Goal: Obtain resource: Download file/media

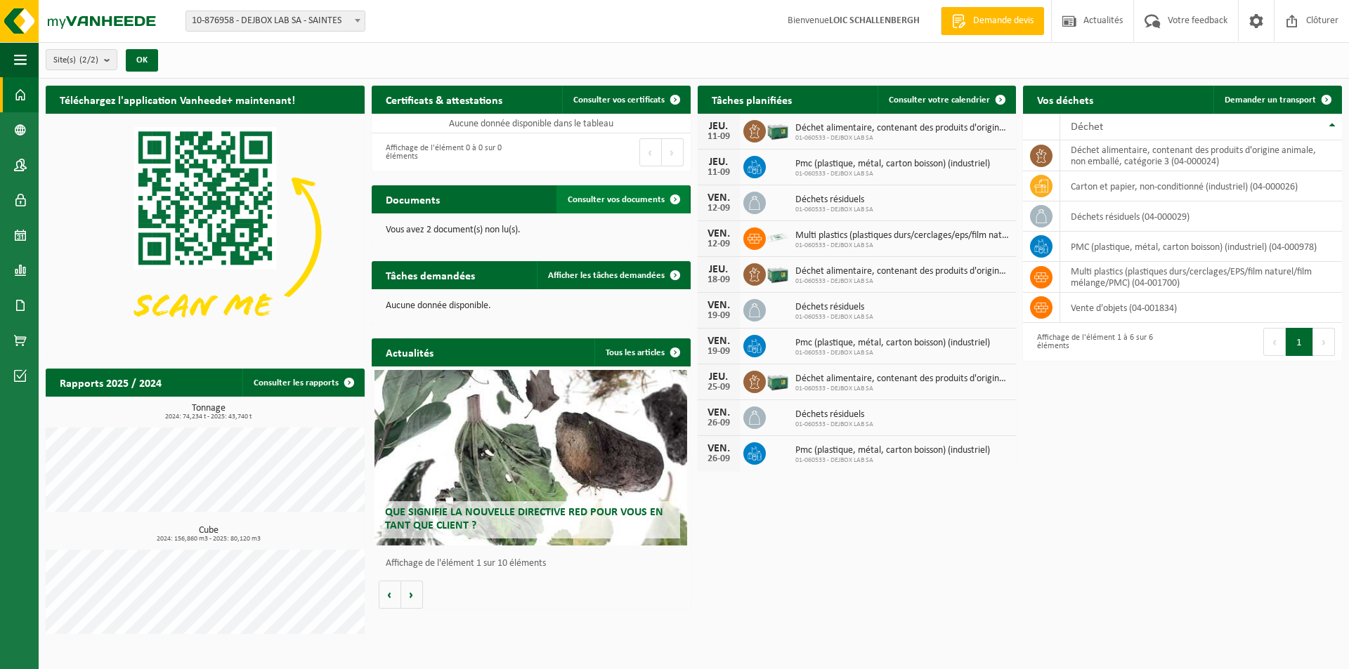
click at [587, 204] on span "Consulter vos documents" at bounding box center [616, 199] width 97 height 9
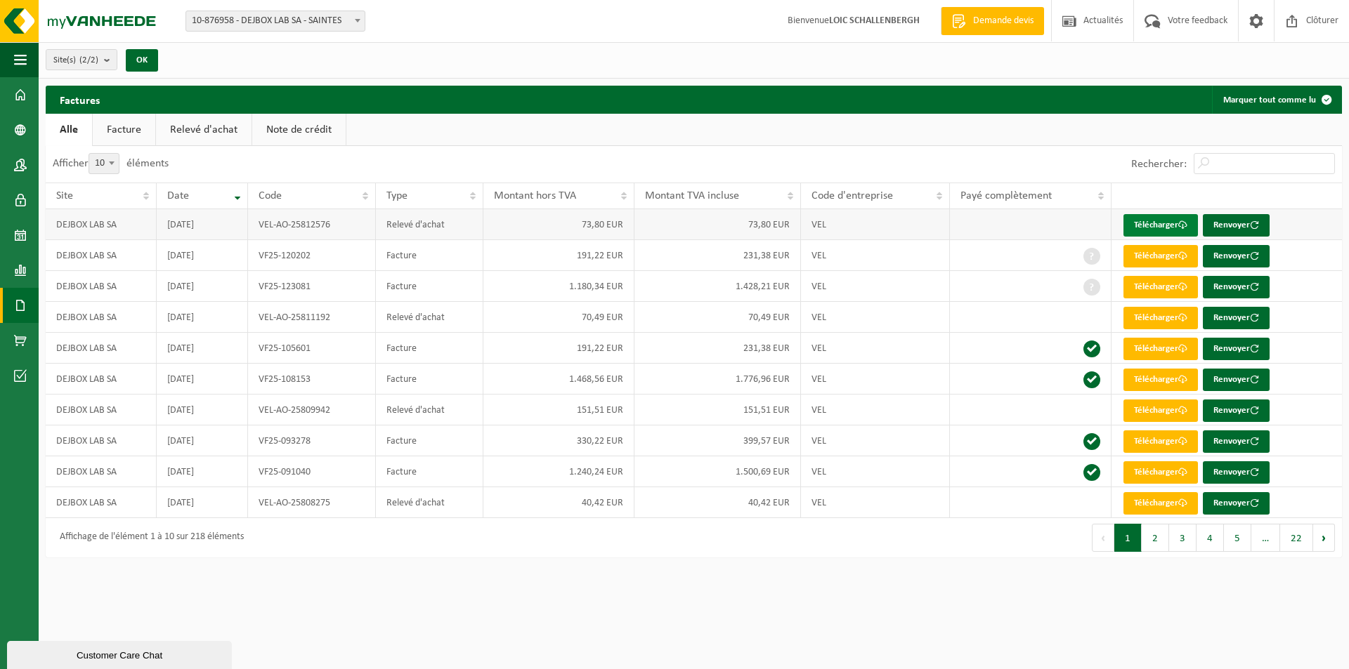
click at [1155, 226] on link "Télécharger" at bounding box center [1160, 225] width 74 height 22
click at [9, 265] on link "Rapports" at bounding box center [19, 270] width 39 height 35
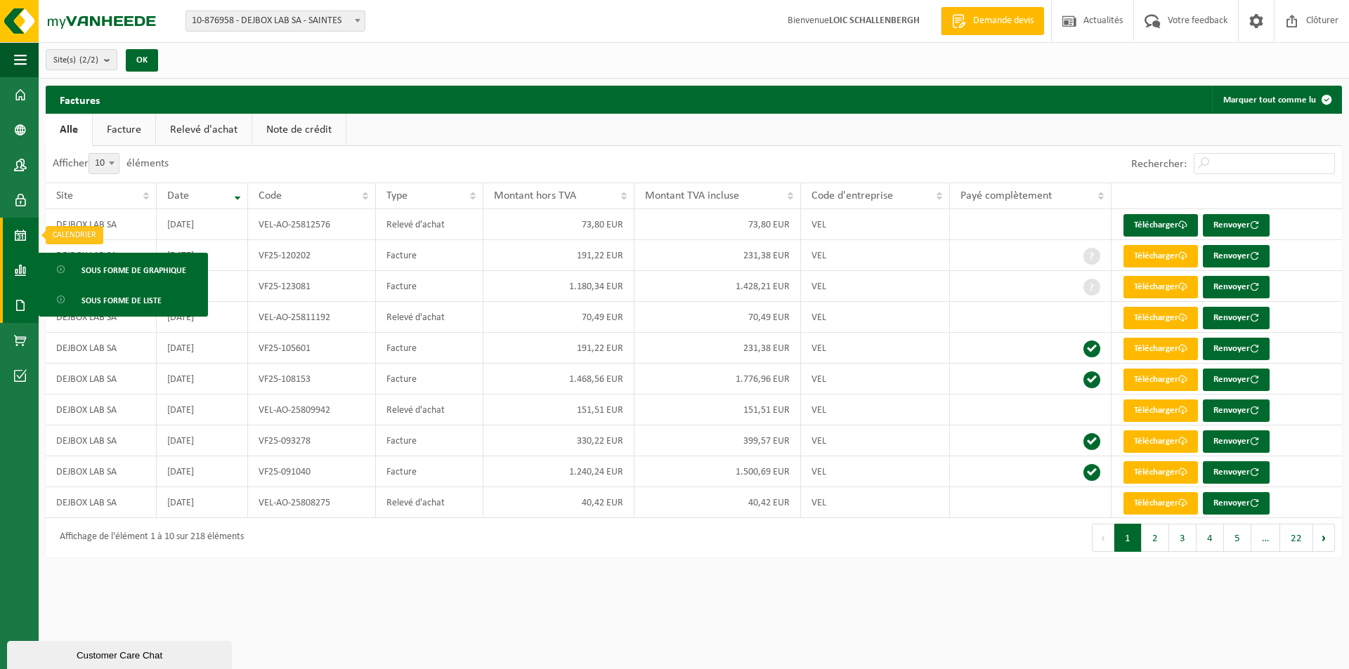
click at [13, 231] on link "Calendrier" at bounding box center [19, 235] width 39 height 35
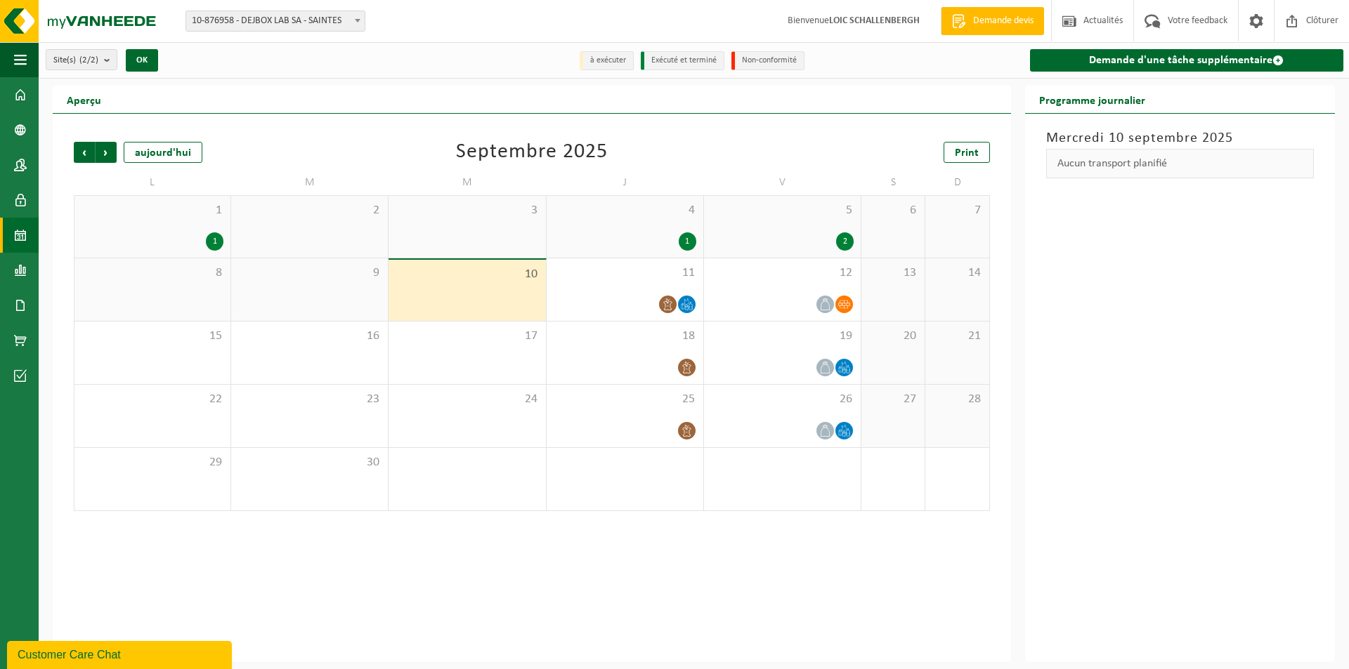
click at [138, 222] on div "1 1" at bounding box center [152, 227] width 156 height 62
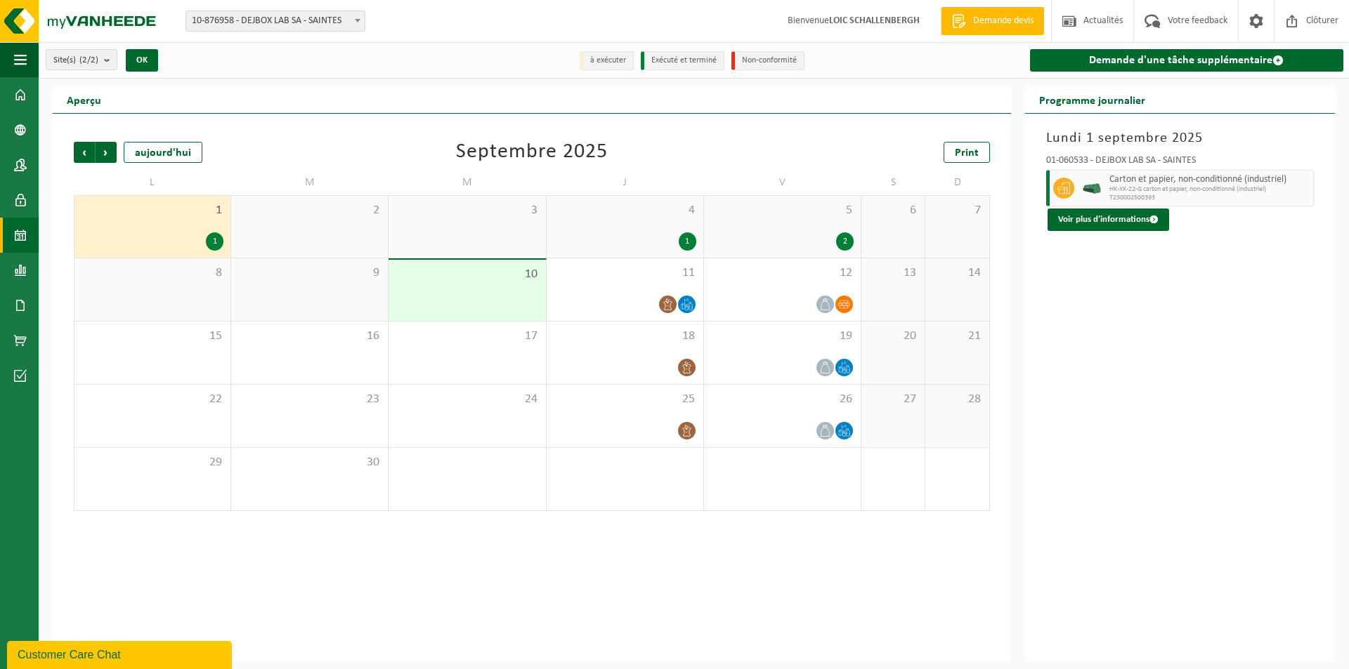
click at [594, 229] on div "4 1" at bounding box center [624, 227] width 157 height 62
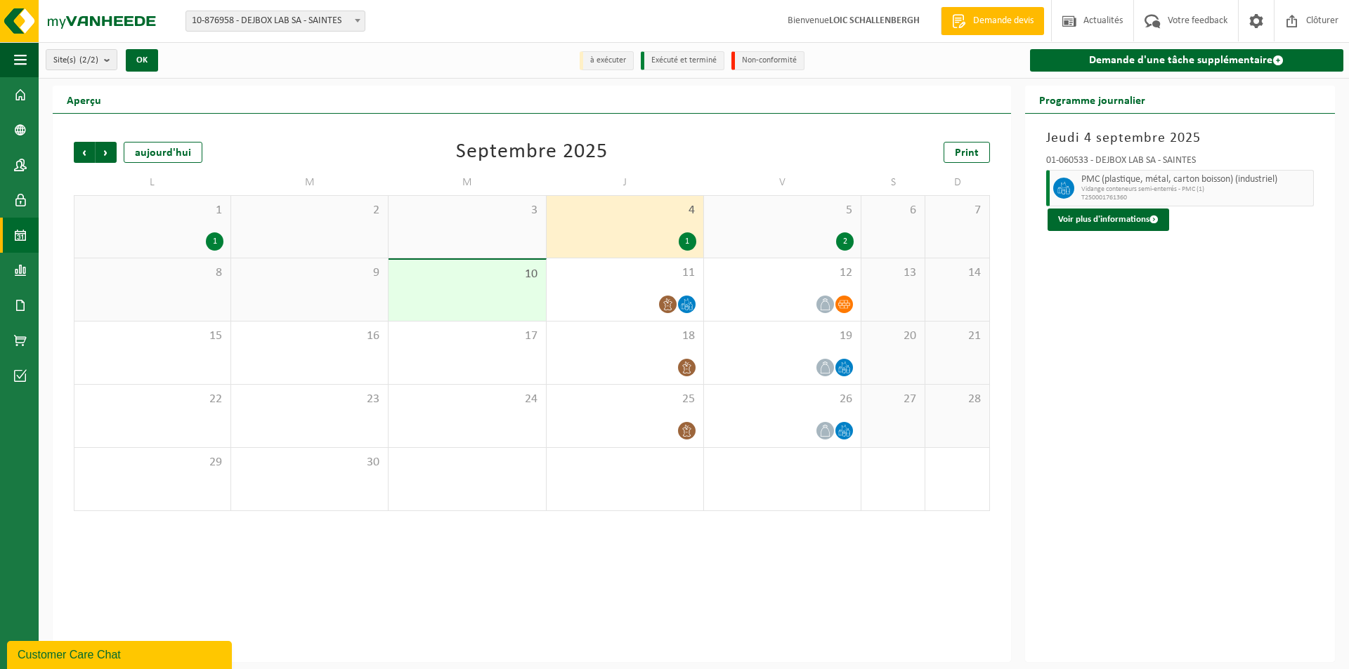
click at [775, 228] on div "5 2" at bounding box center [782, 227] width 157 height 62
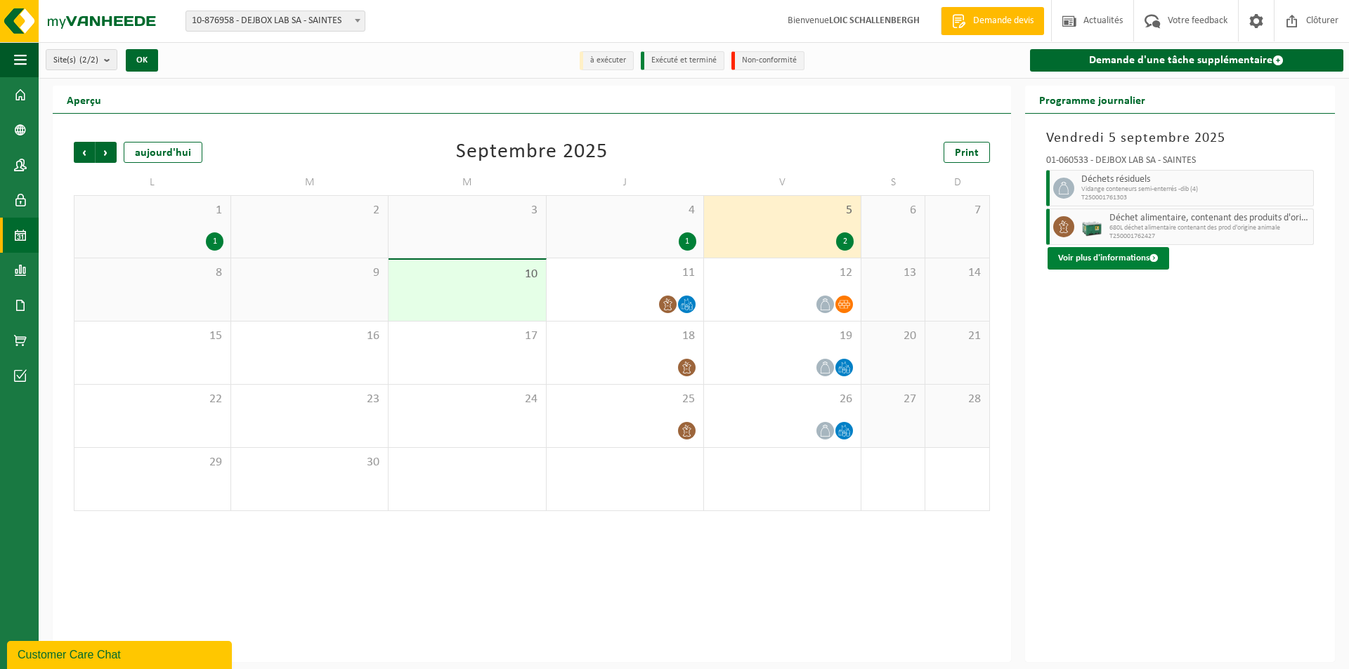
click at [1098, 254] on button "Voir plus d'informations" at bounding box center [1108, 258] width 122 height 22
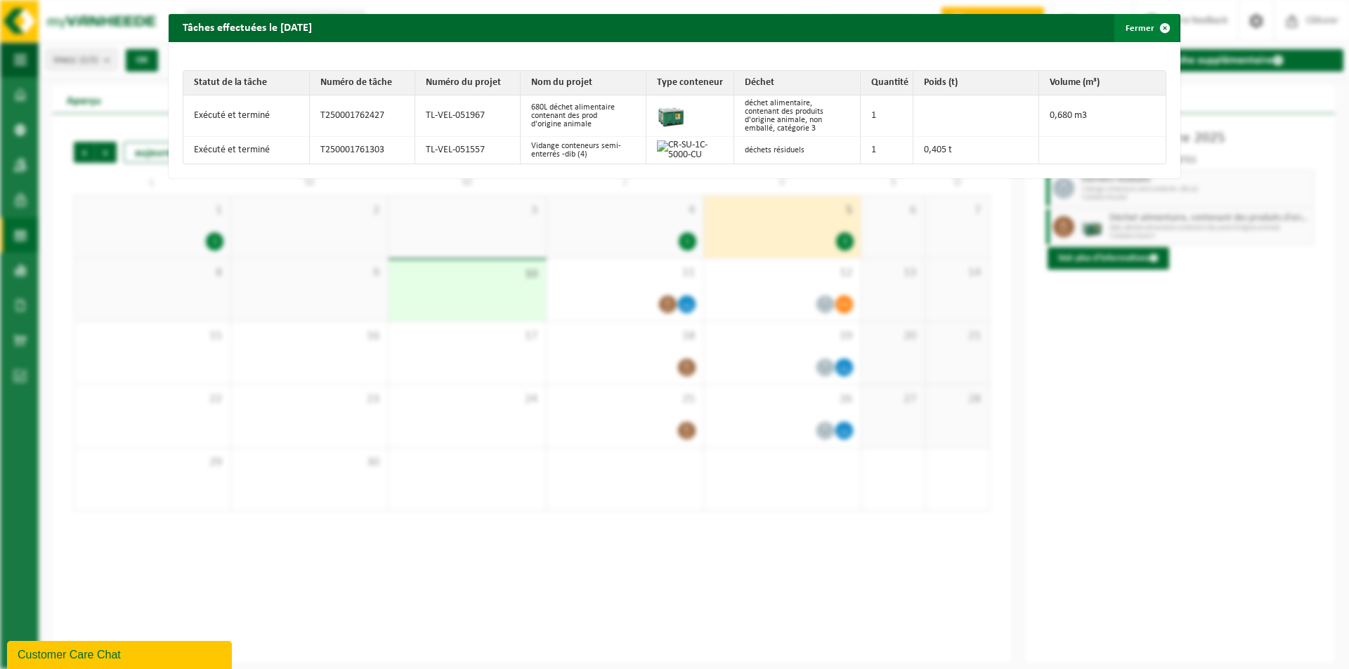
click at [1151, 30] on span "button" at bounding box center [1165, 28] width 28 height 28
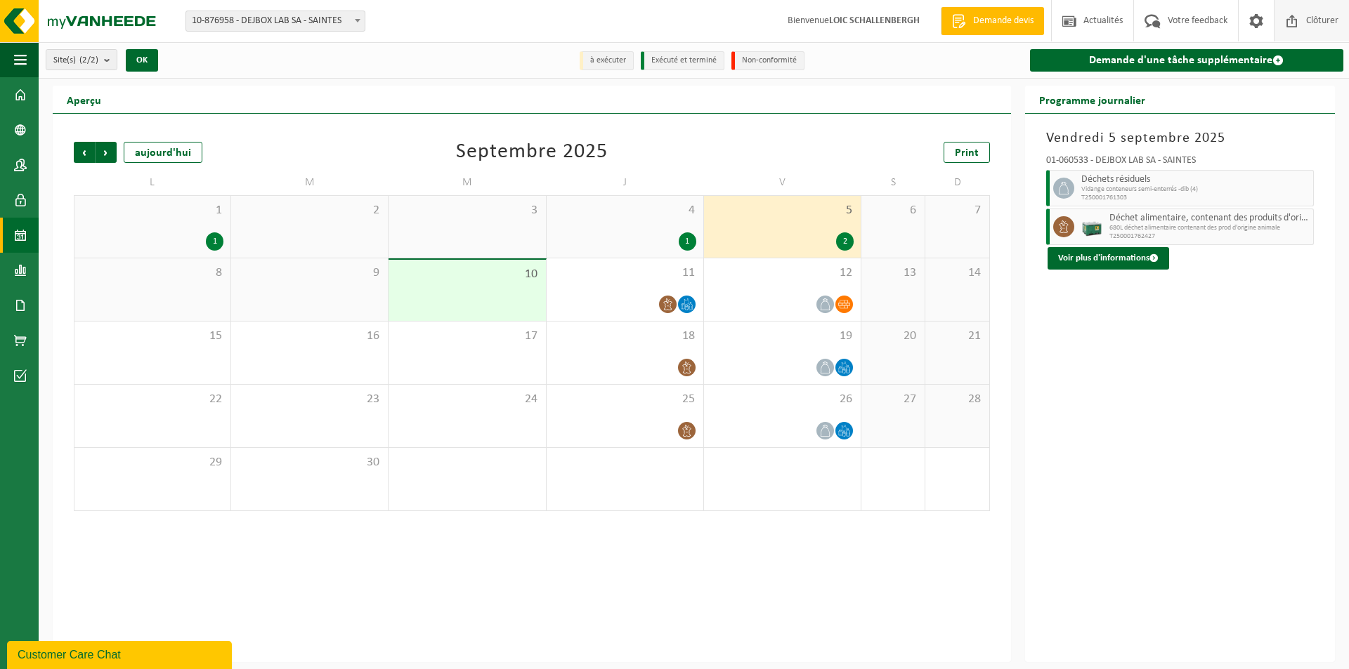
click at [1309, 22] on span "Clôturer" at bounding box center [1321, 20] width 39 height 41
